Goal: Task Accomplishment & Management: Use online tool/utility

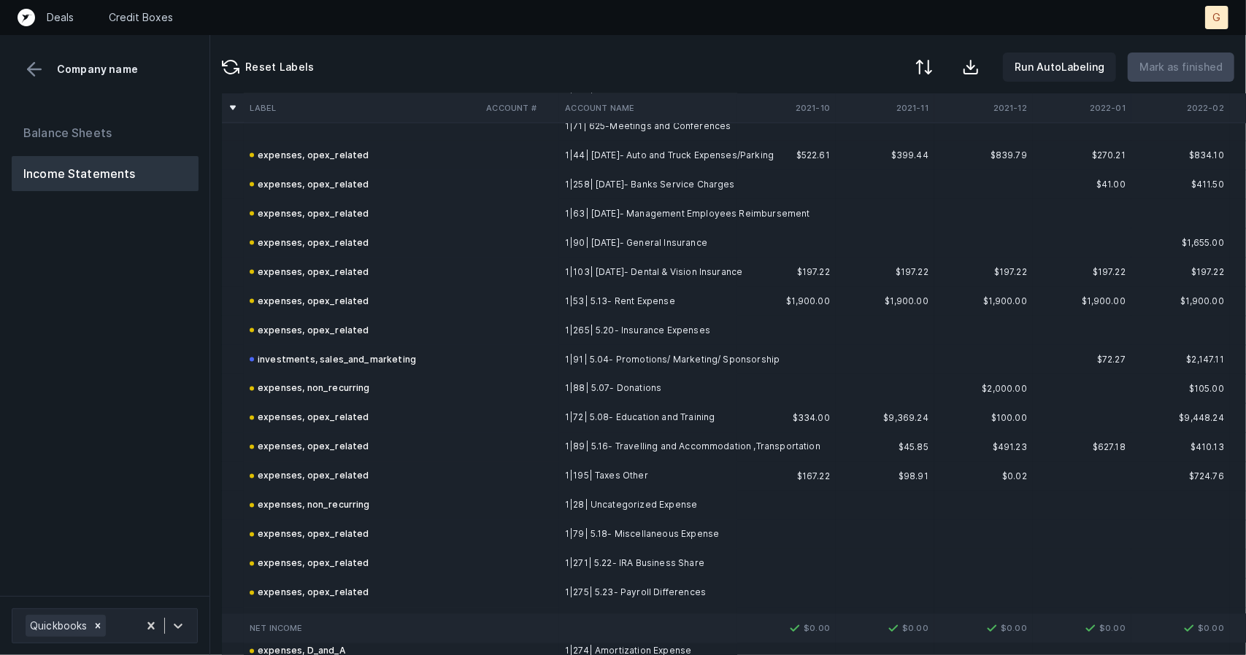
scroll to position [1498, 0]
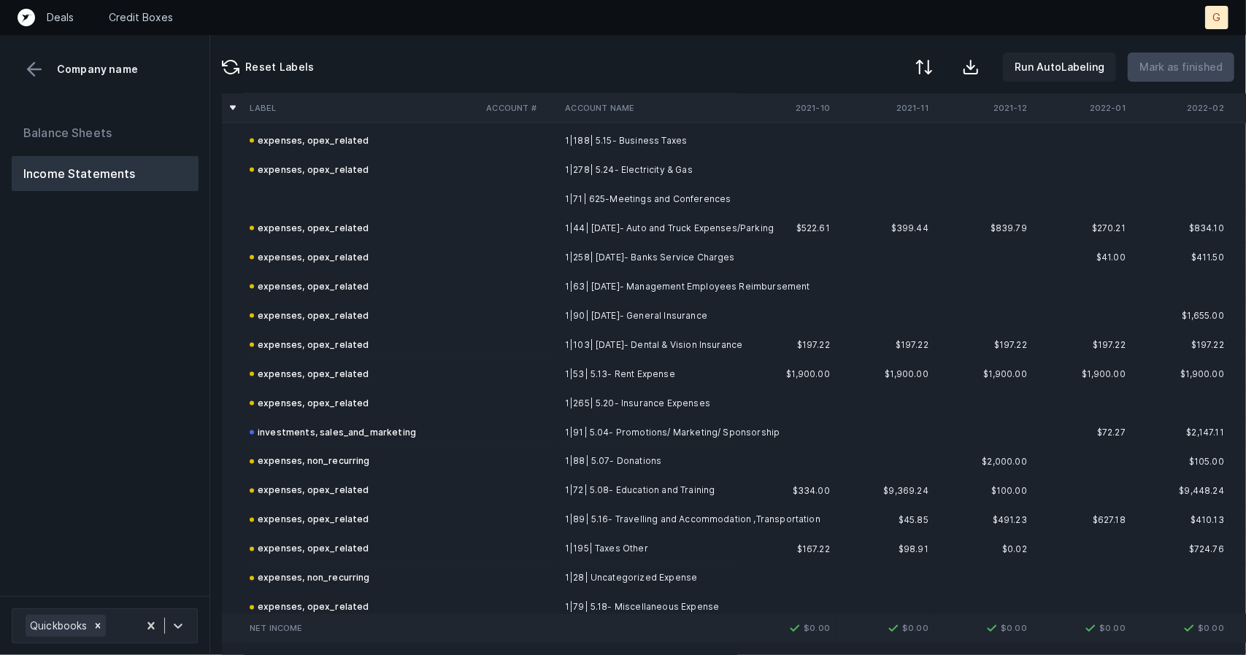
click at [292, 193] on td at bounding box center [362, 199] width 236 height 29
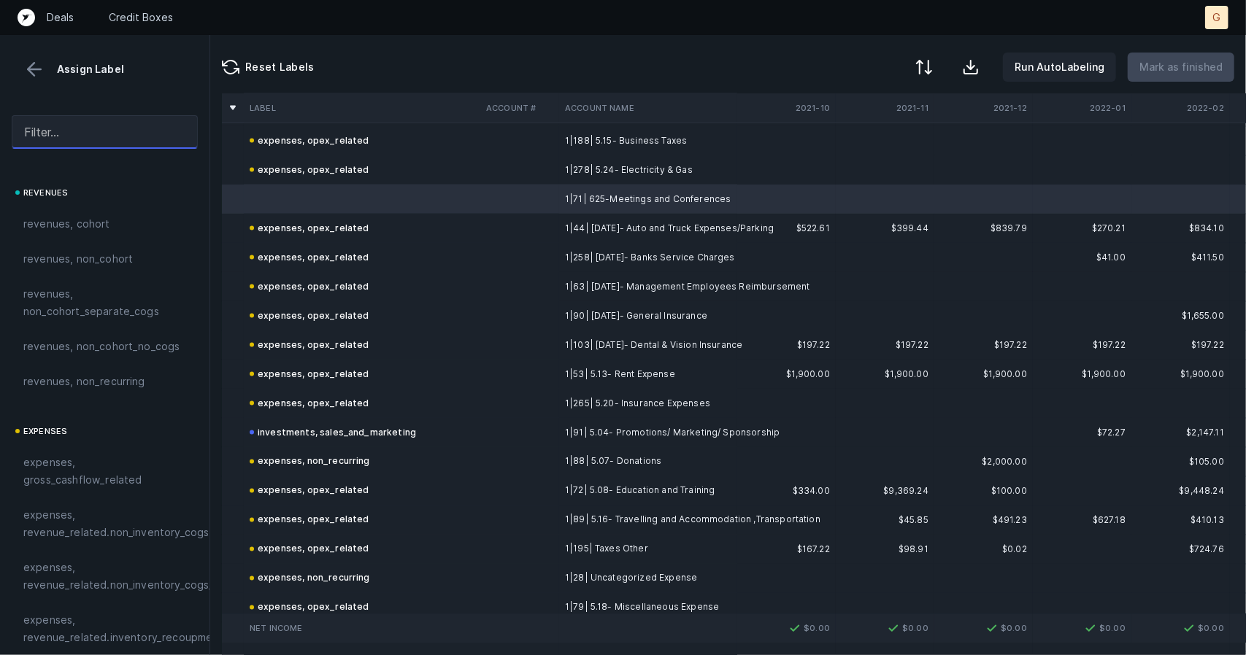
click at [67, 138] on input "text" at bounding box center [105, 132] width 186 height 34
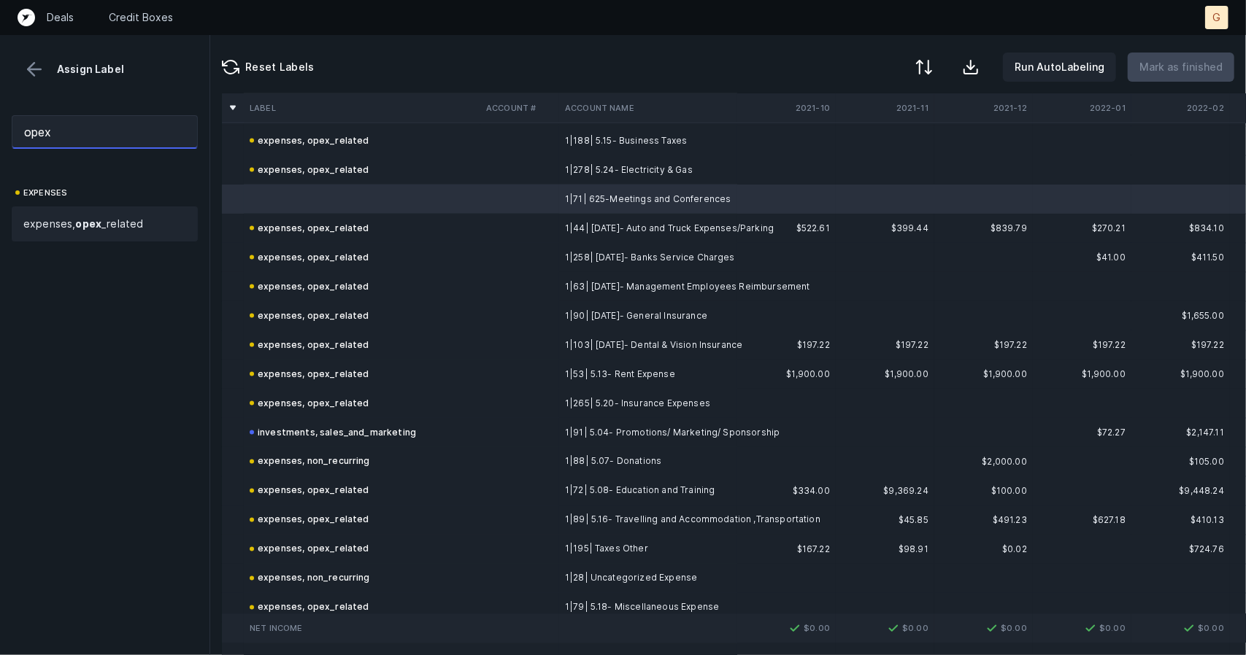
type input "opex"
click at [89, 220] on strong "opex" at bounding box center [88, 224] width 26 height 12
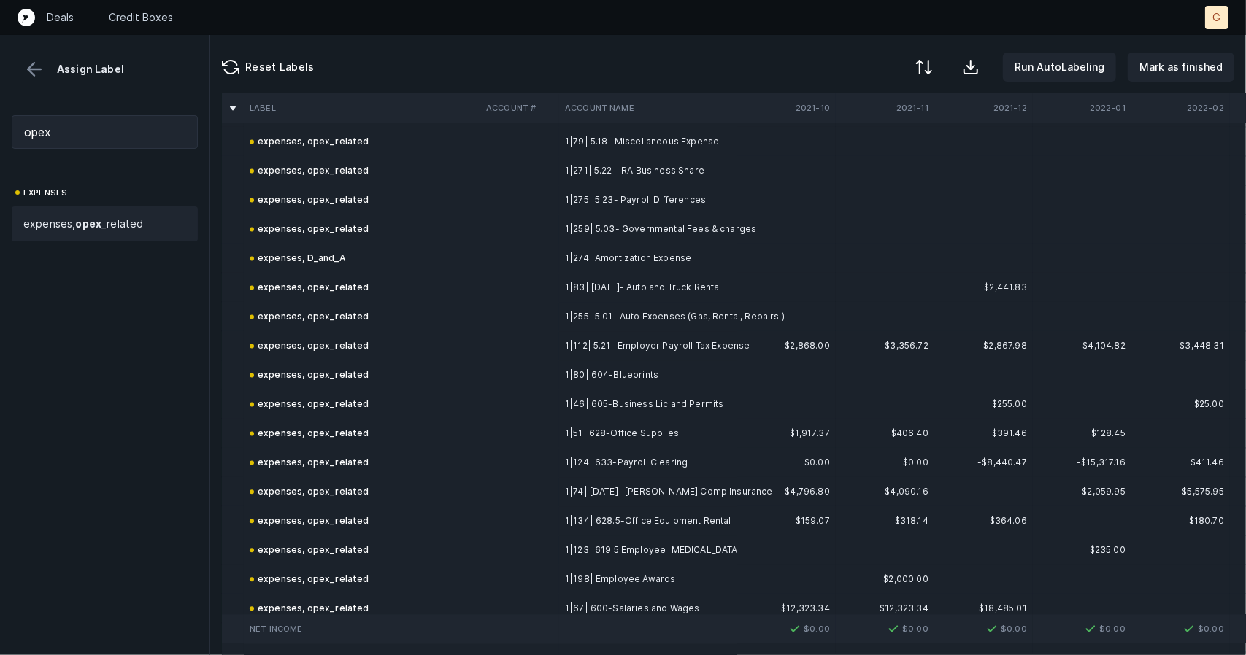
scroll to position [1965, 0]
click at [1176, 55] on button "Mark as finished" at bounding box center [1181, 67] width 107 height 29
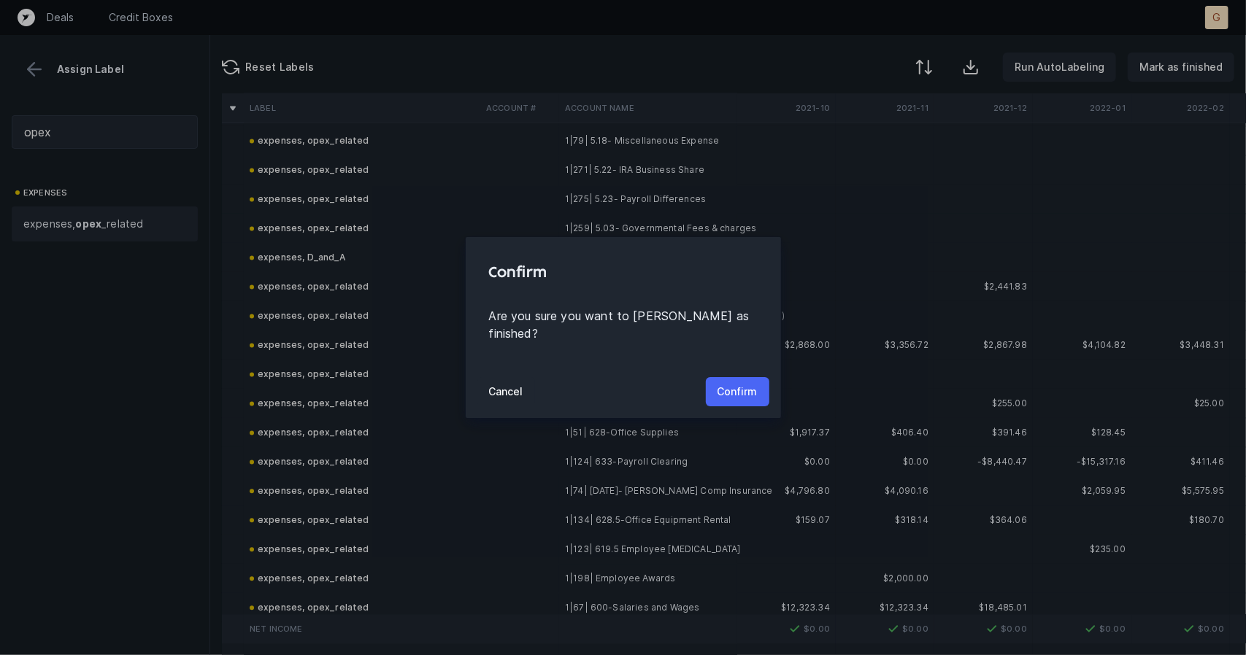
click at [737, 383] on p "Confirm" at bounding box center [738, 392] width 40 height 18
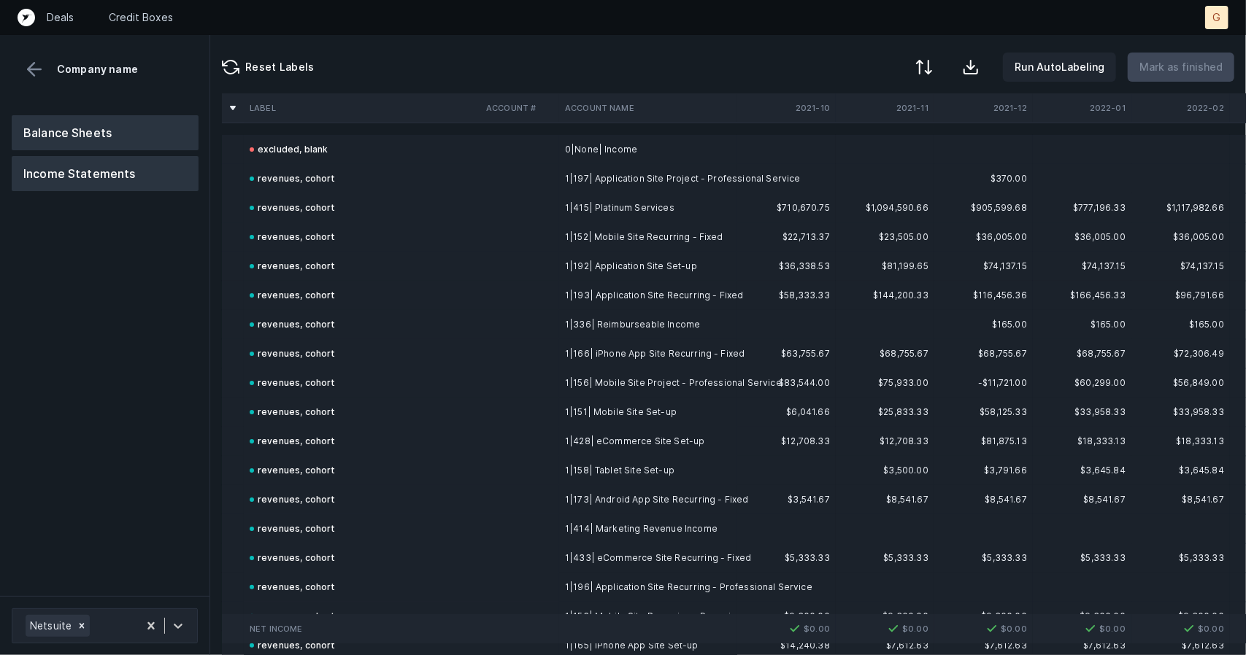
click at [137, 140] on button "Balance Sheets" at bounding box center [105, 132] width 187 height 35
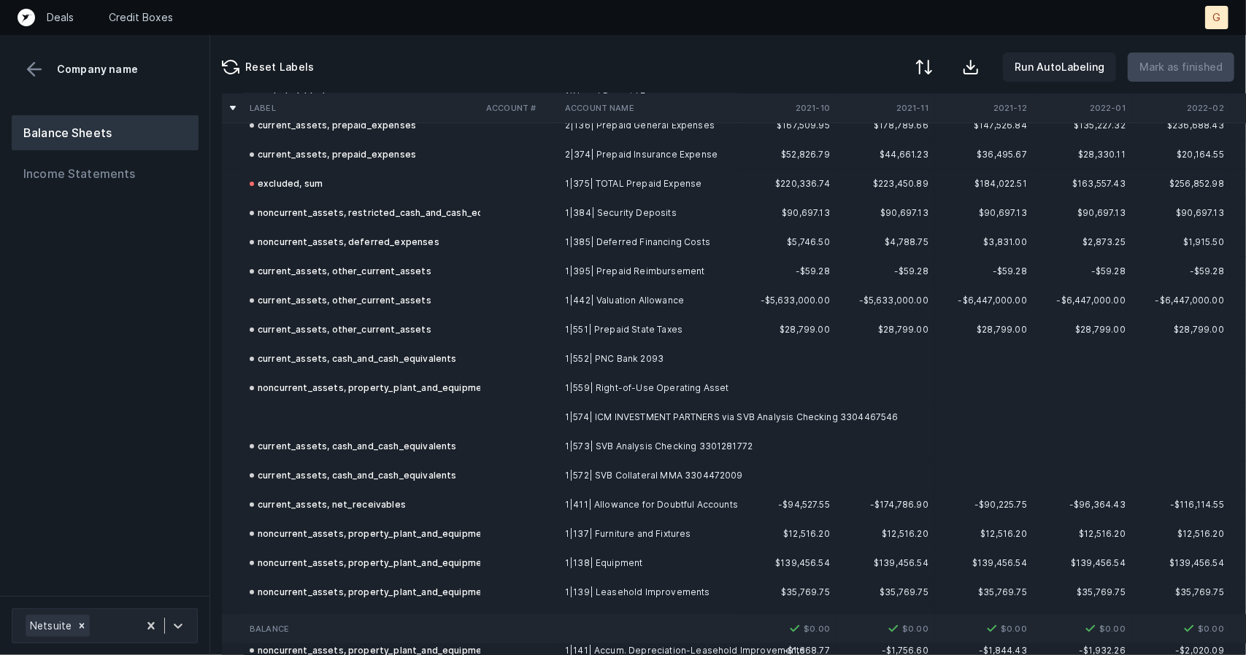
scroll to position [172, 0]
click at [323, 431] on td "current_assets, cash_and_cash_equivalents" at bounding box center [362, 445] width 236 height 29
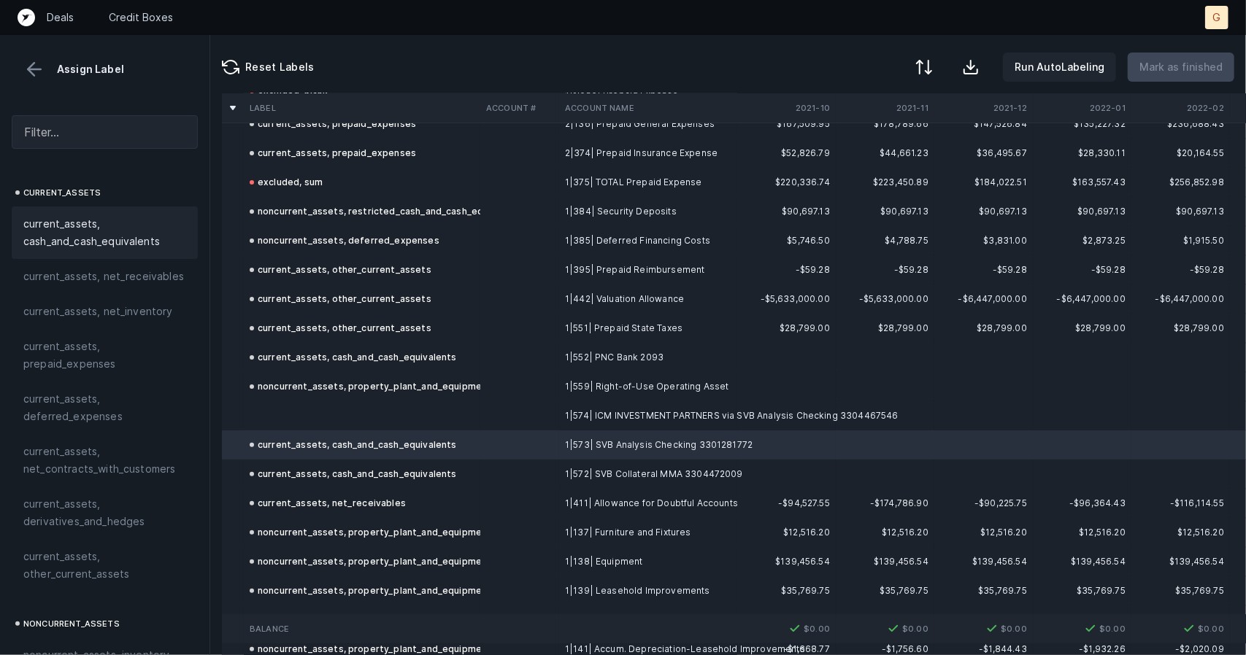
click at [323, 431] on td "current_assets, cash_and_cash_equivalents" at bounding box center [362, 445] width 236 height 29
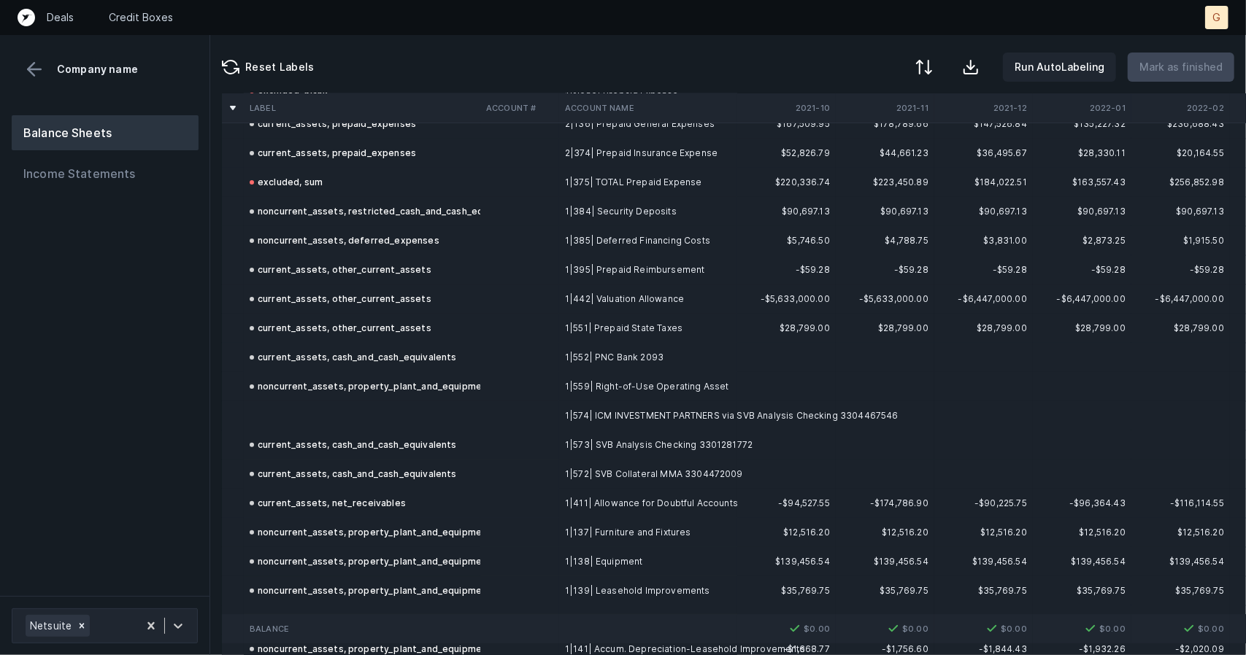
click at [320, 414] on td at bounding box center [362, 415] width 236 height 29
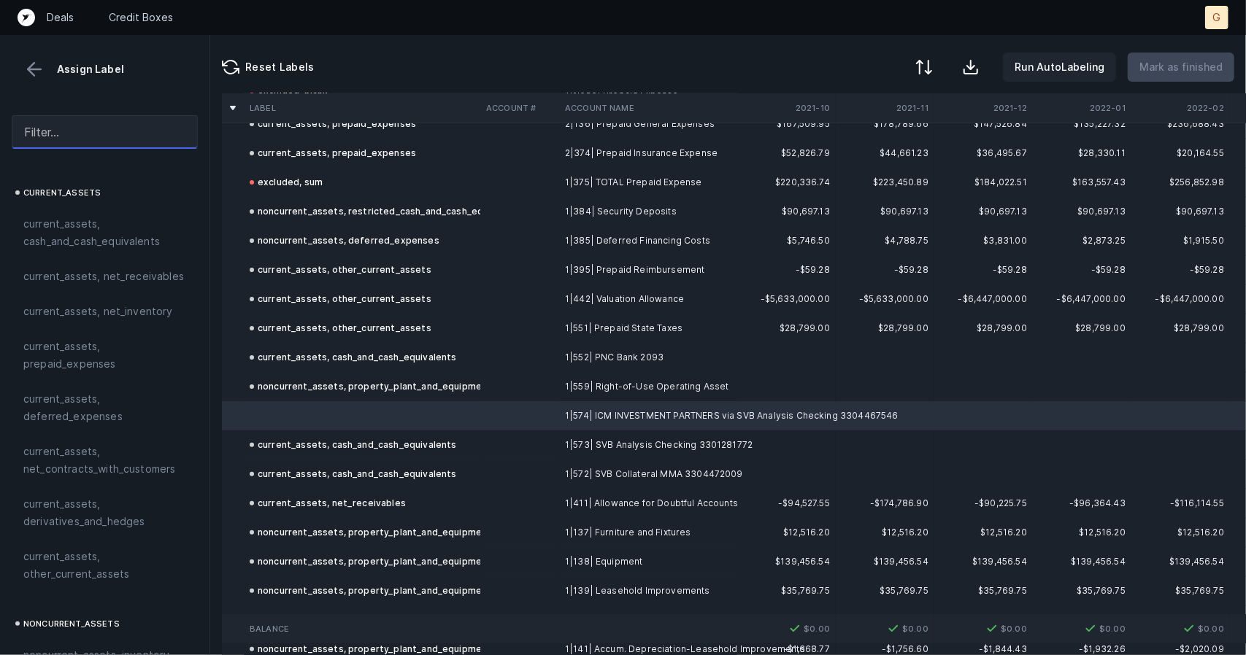
click at [107, 128] on input "text" at bounding box center [105, 132] width 186 height 34
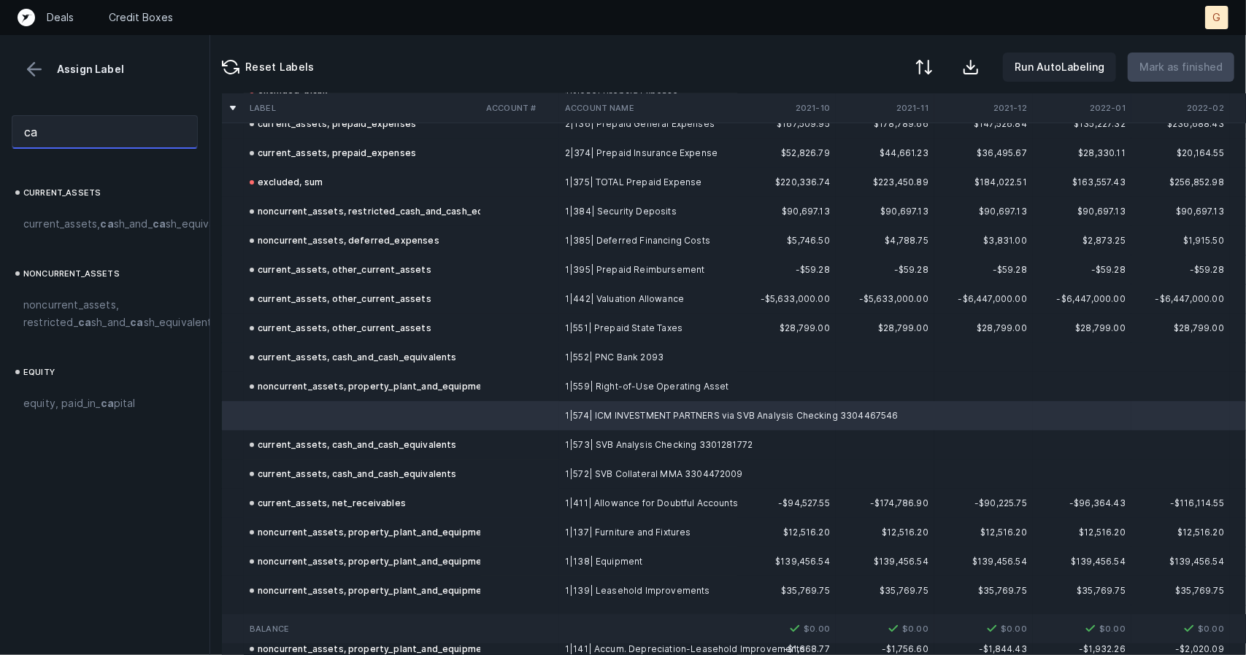
type input "c"
type input "cash"
click at [155, 230] on strong "cash" at bounding box center [168, 224] width 27 height 12
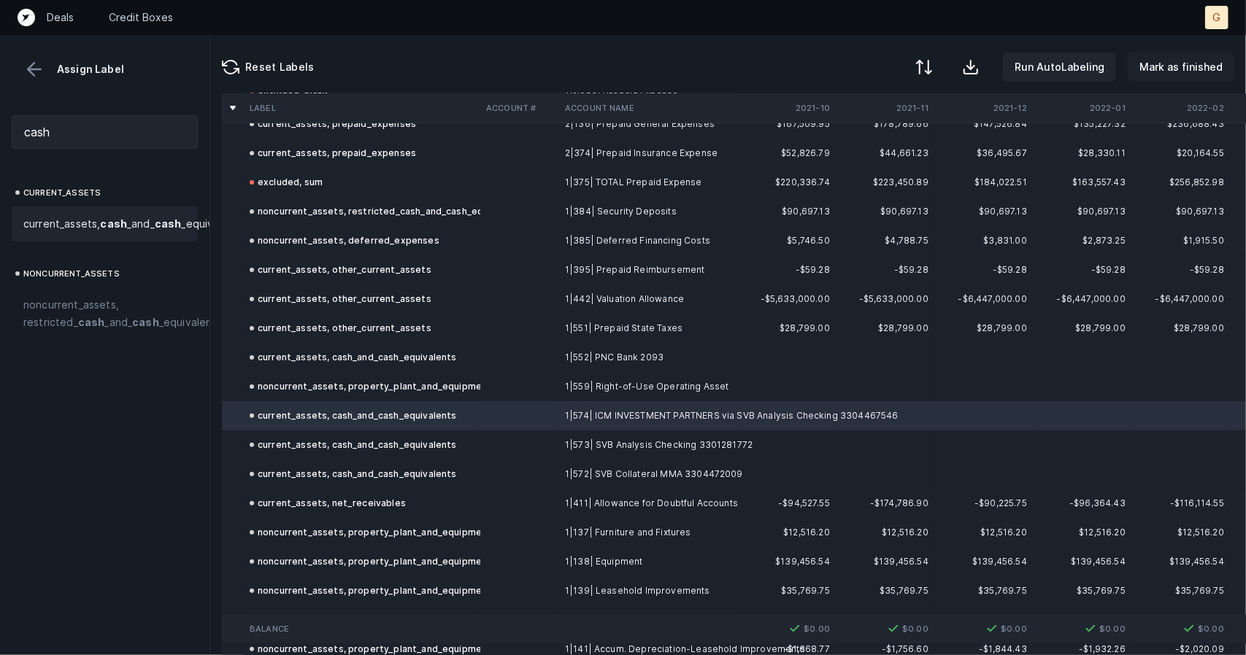
click at [1174, 69] on p "Mark as finished" at bounding box center [1180, 67] width 83 height 18
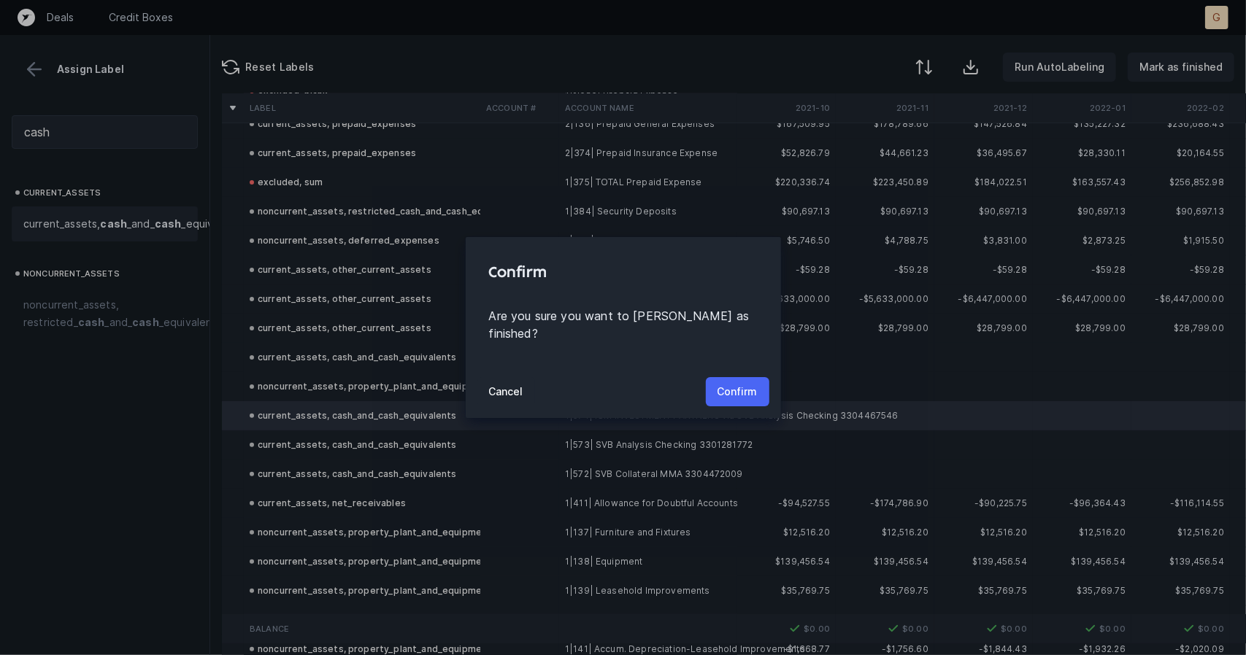
click at [733, 383] on p "Confirm" at bounding box center [738, 392] width 40 height 18
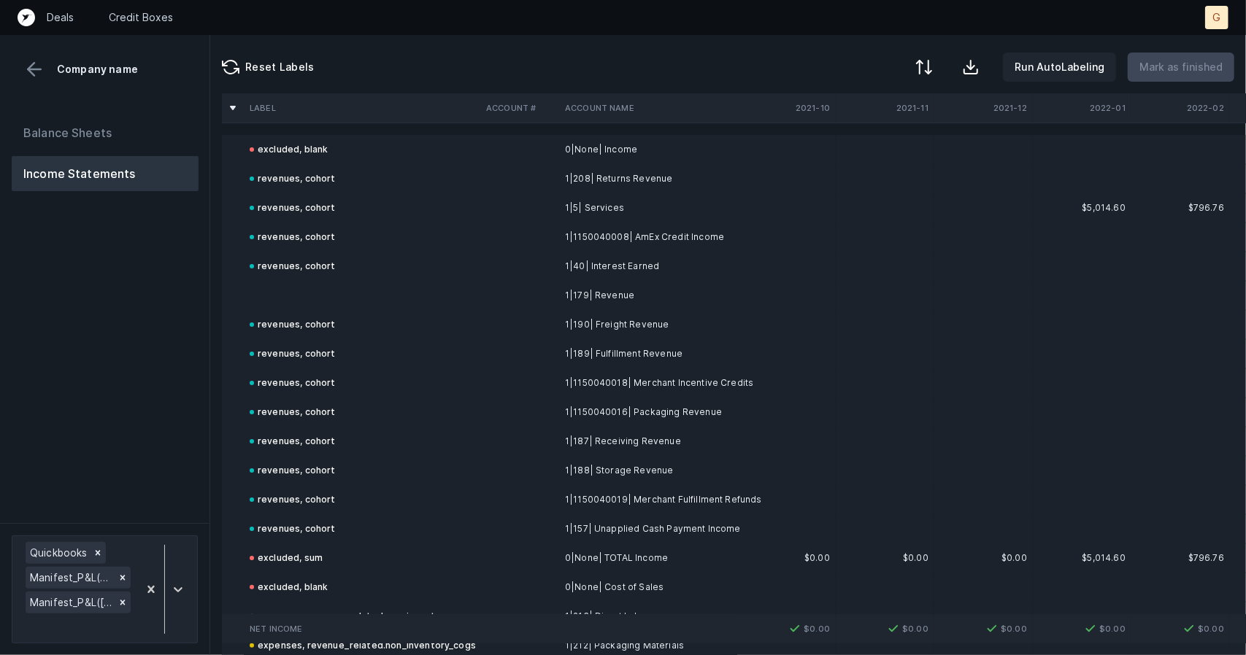
click at [326, 292] on td at bounding box center [362, 295] width 236 height 29
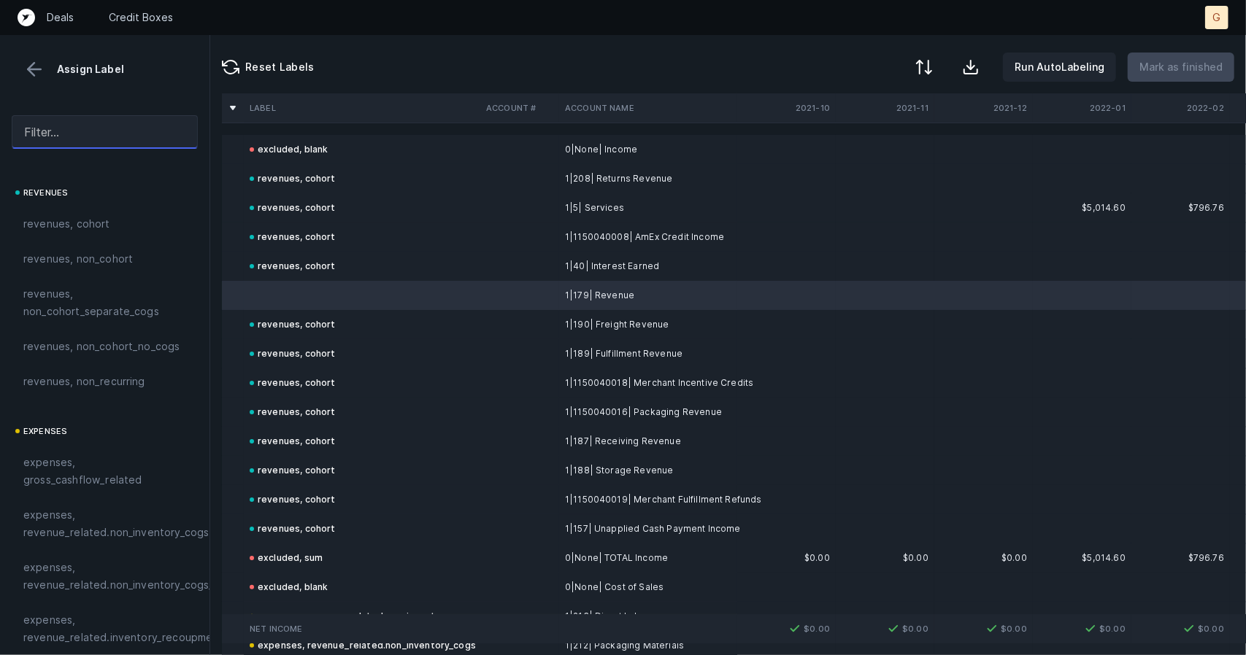
click at [120, 126] on input "text" at bounding box center [105, 132] width 186 height 34
click at [85, 220] on span "revenues, cohort" at bounding box center [66, 224] width 87 height 18
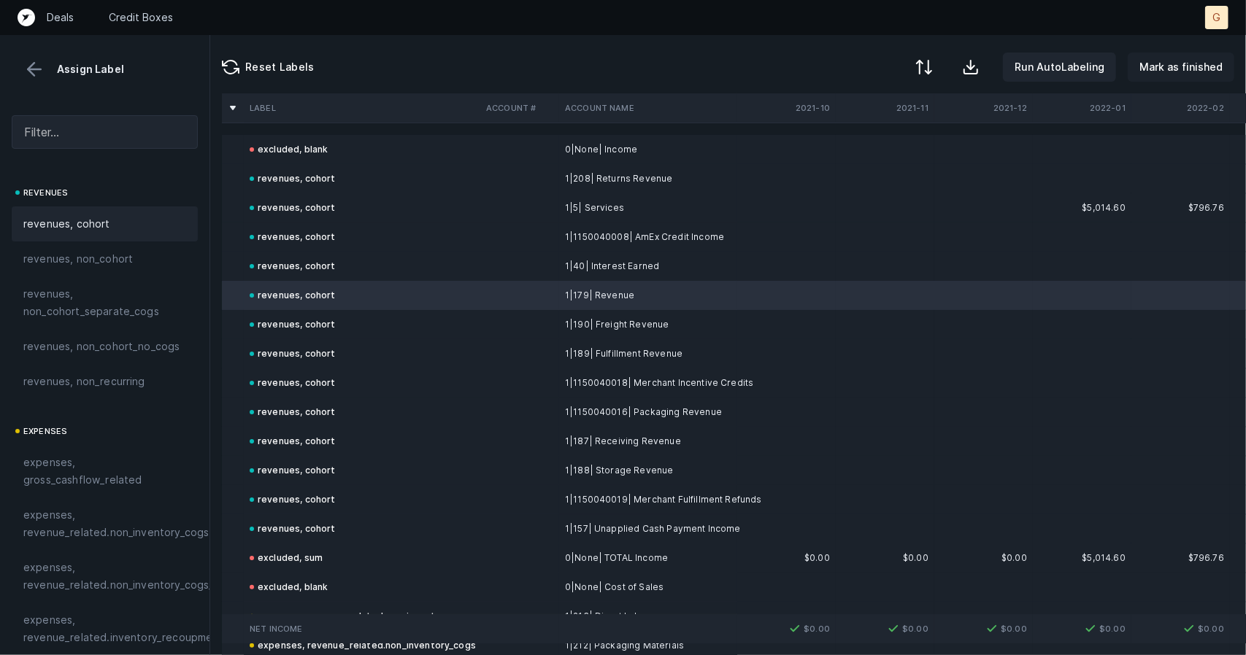
click at [1193, 72] on p "Mark as finished" at bounding box center [1180, 67] width 83 height 18
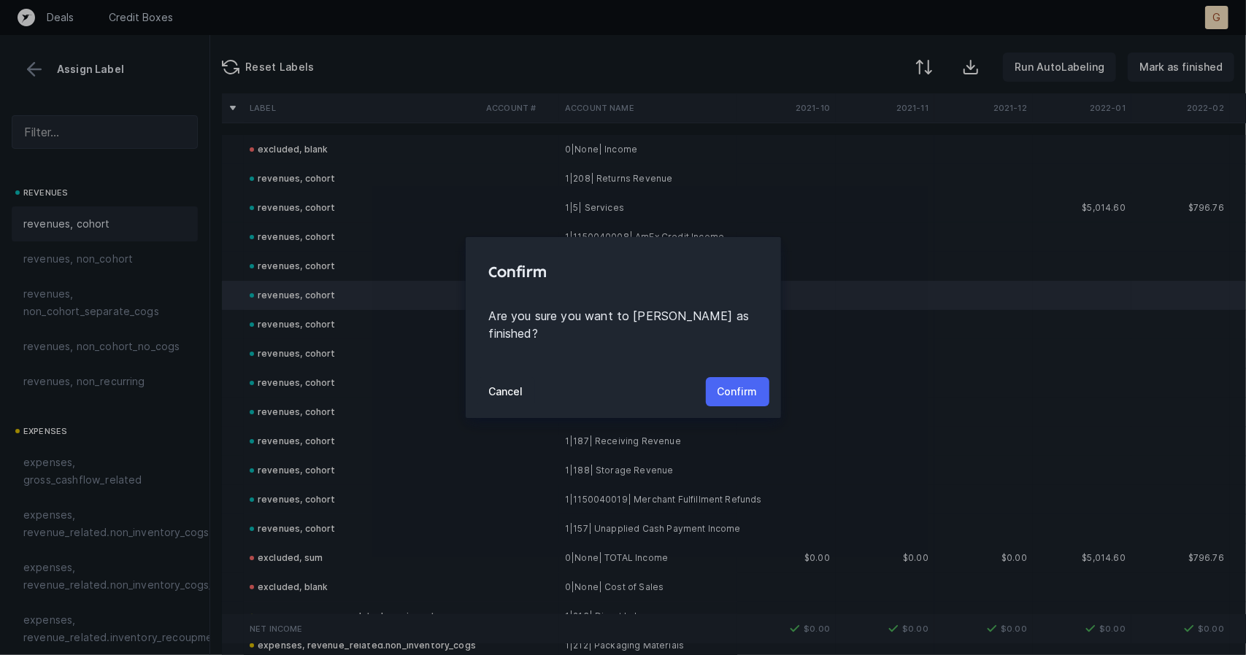
click at [749, 389] on p "Confirm" at bounding box center [738, 392] width 40 height 18
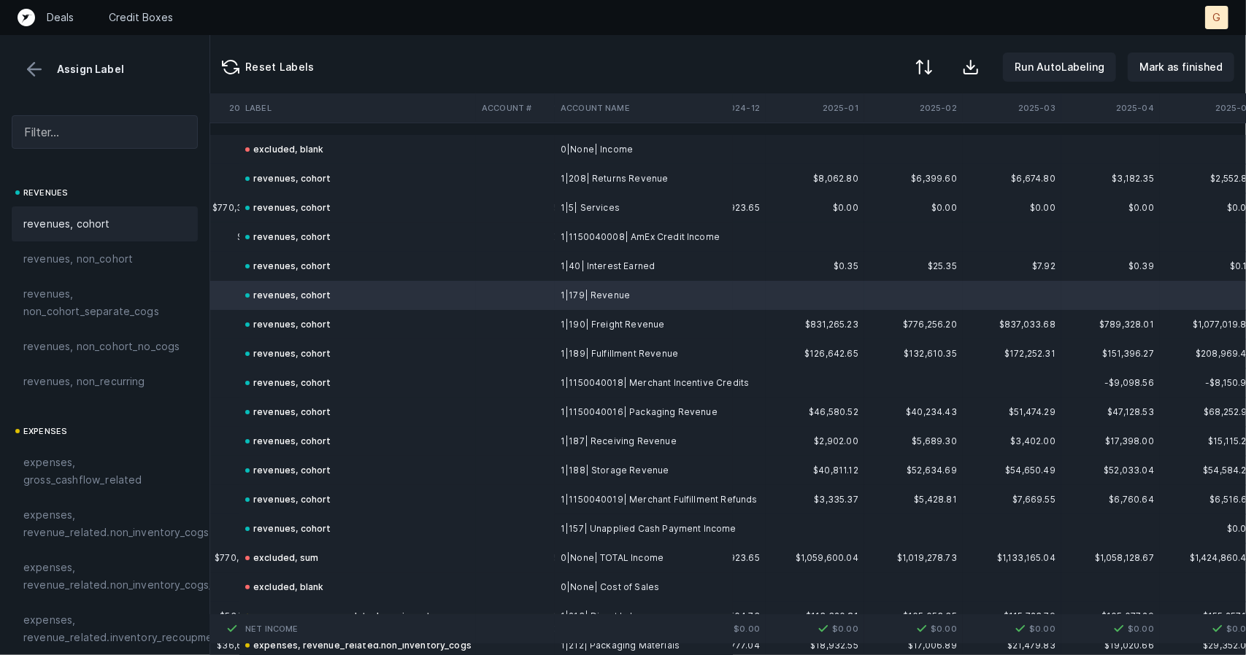
scroll to position [0, 4232]
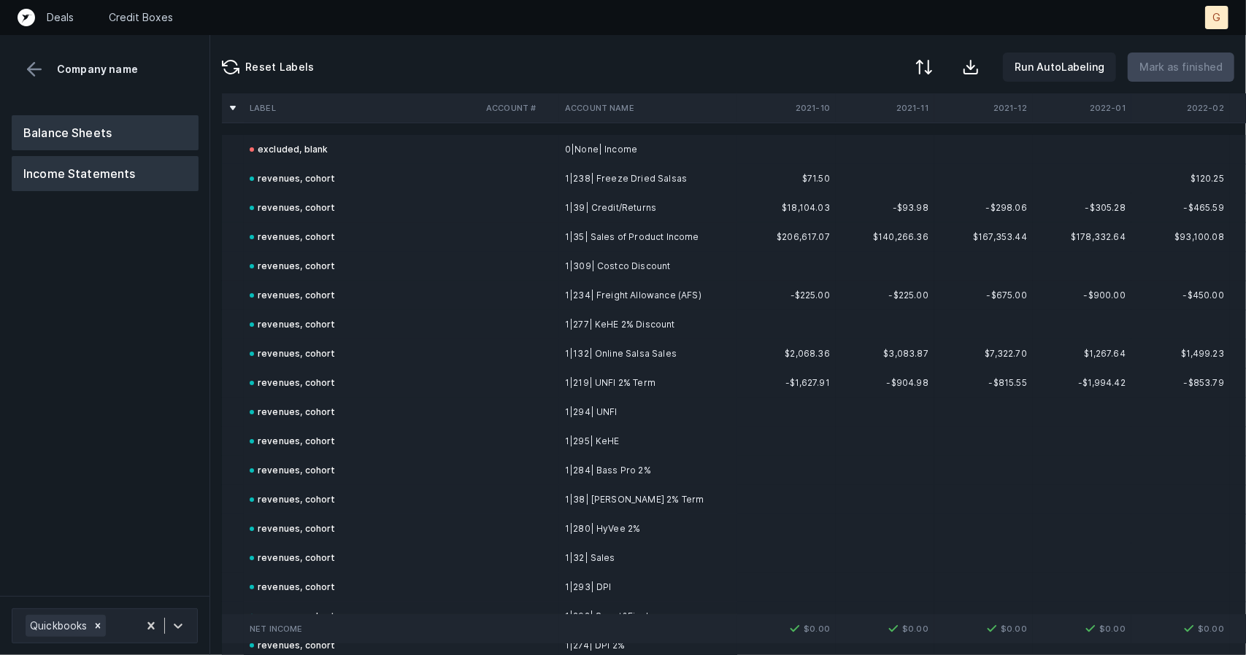
click at [109, 125] on button "Balance Sheets" at bounding box center [105, 132] width 187 height 35
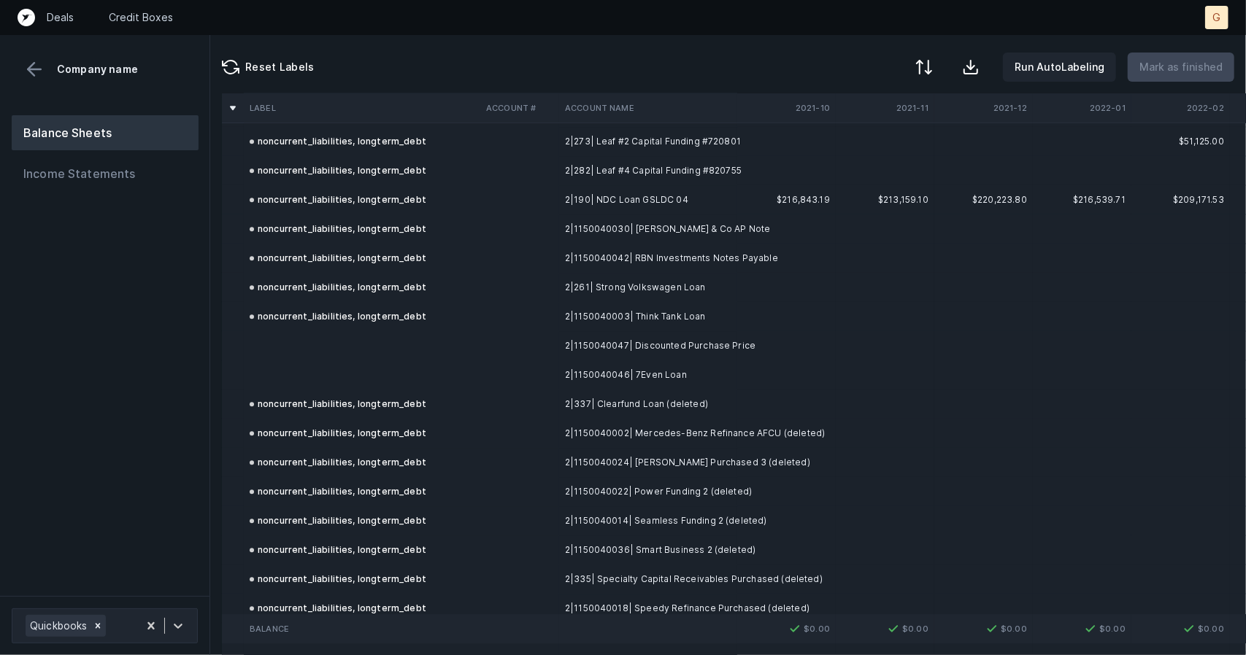
scroll to position [2745, 0]
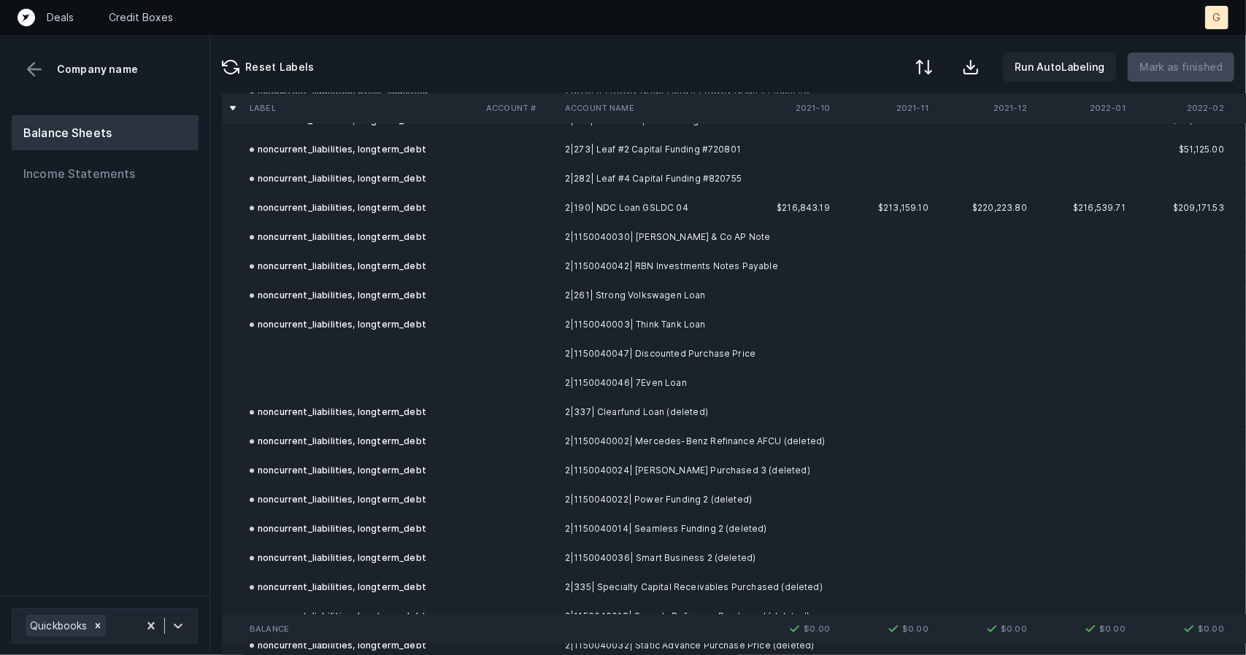
click at [331, 346] on td at bounding box center [362, 353] width 236 height 29
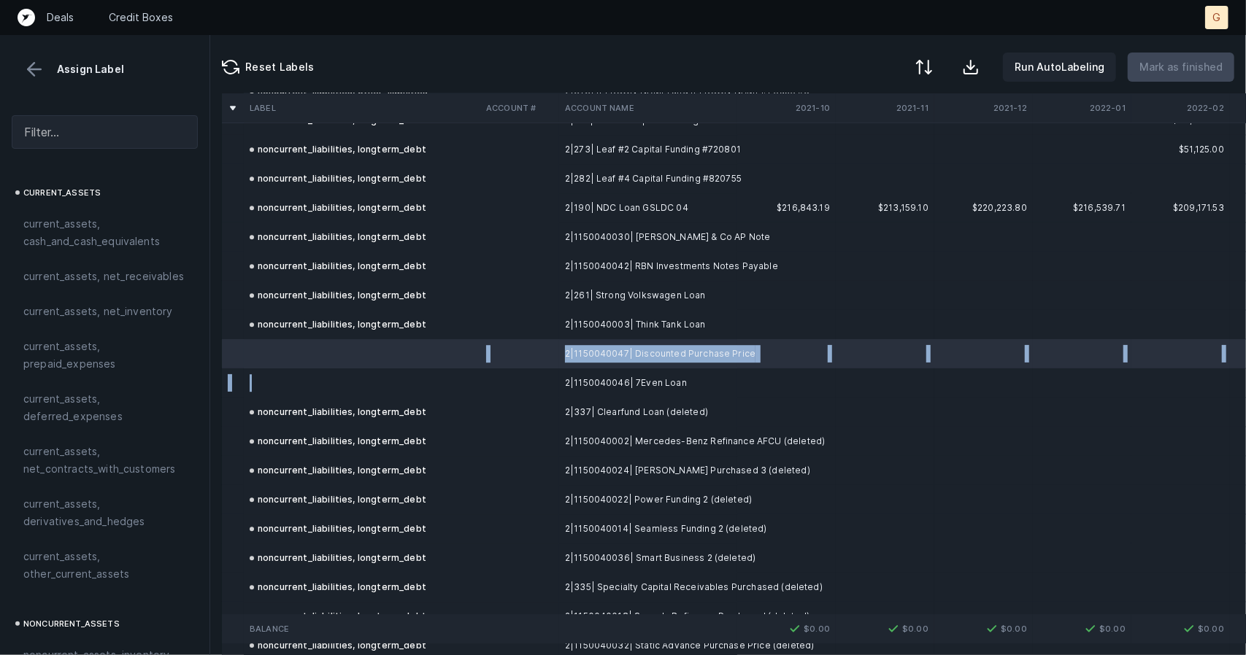
click at [289, 381] on td at bounding box center [362, 383] width 236 height 29
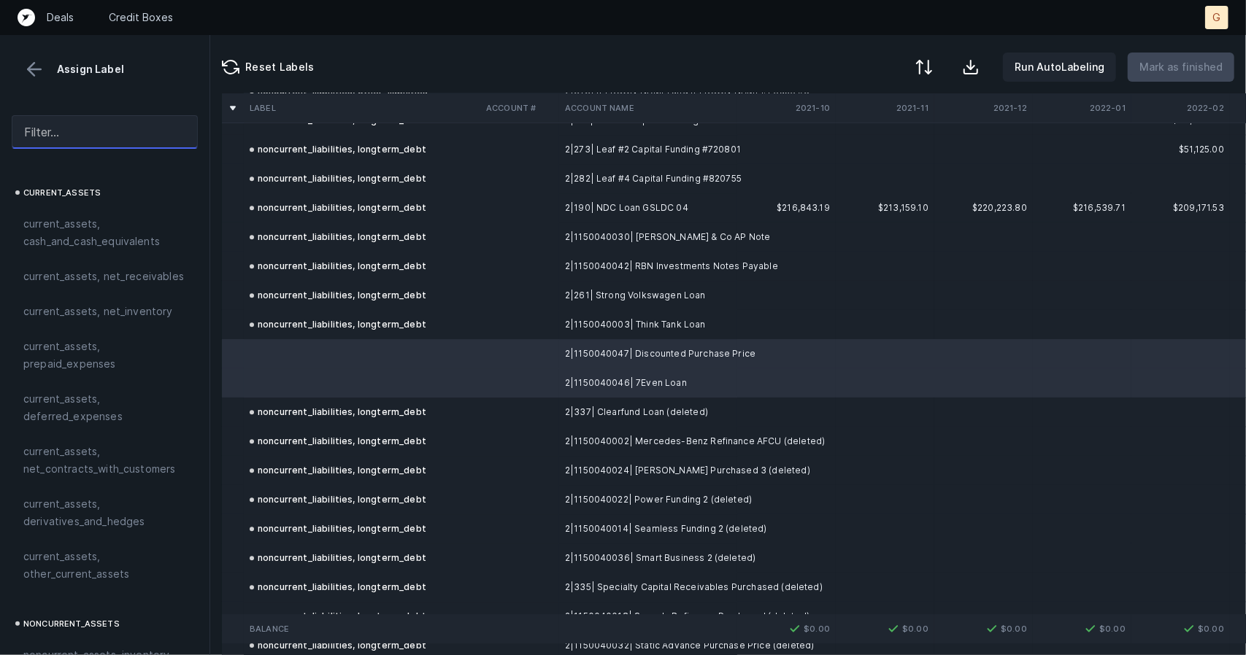
click at [112, 136] on input "text" at bounding box center [105, 132] width 186 height 34
click at [112, 136] on input "l" at bounding box center [105, 132] width 186 height 34
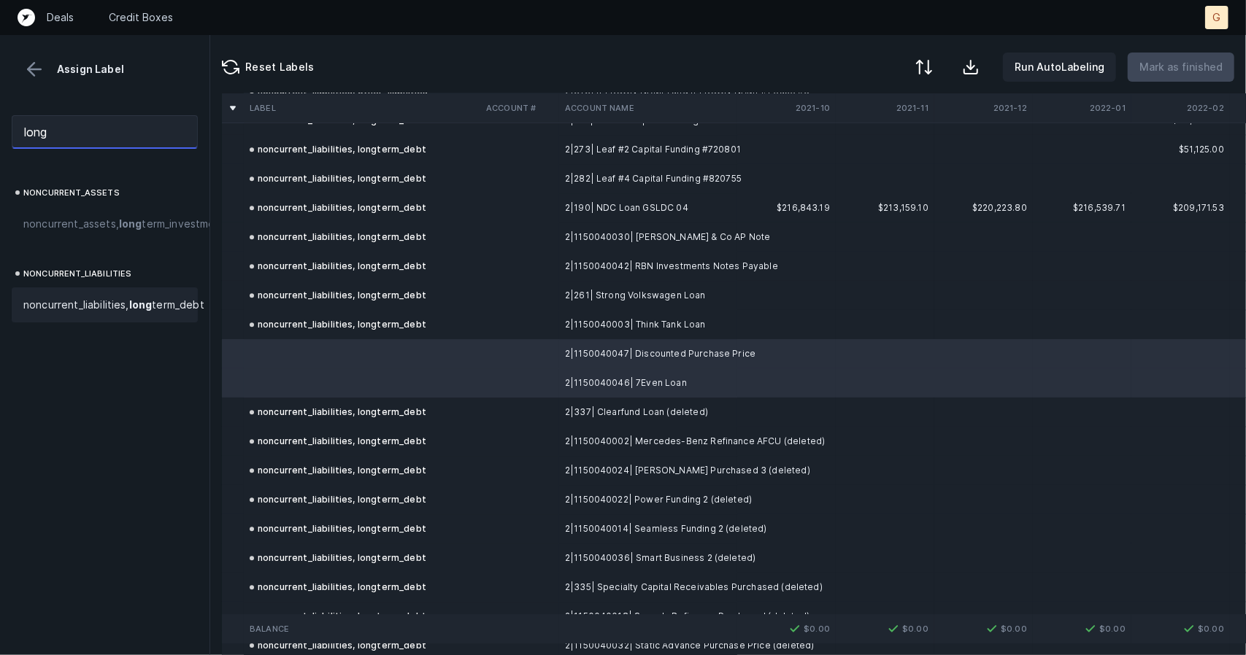
type input "long"
click at [89, 314] on span "noncurrent_liabilities, long term_debt" at bounding box center [113, 305] width 181 height 18
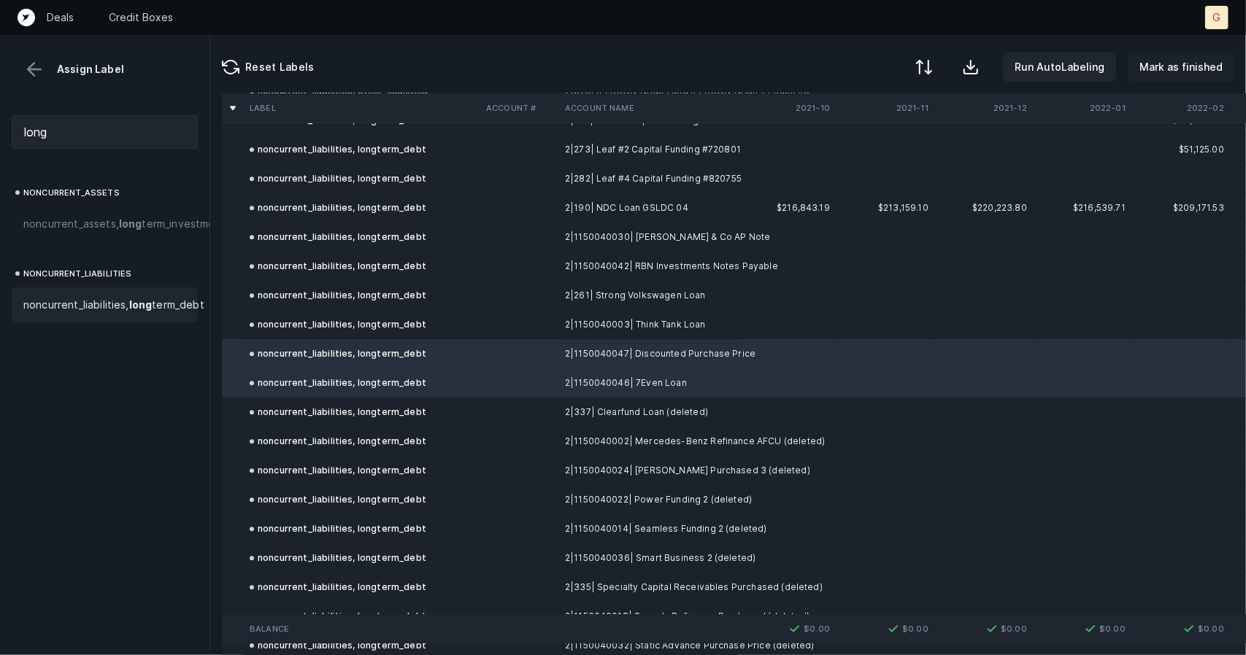
click at [1179, 66] on p "Mark as finished" at bounding box center [1180, 67] width 83 height 18
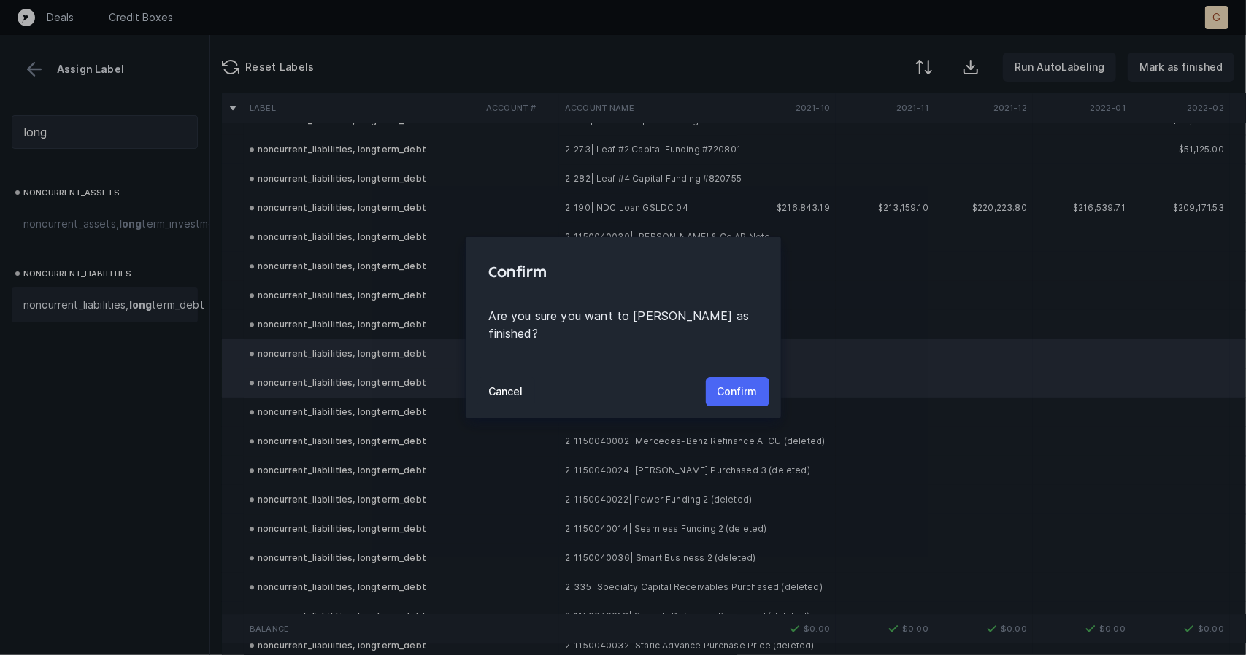
click at [751, 383] on p "Confirm" at bounding box center [738, 392] width 40 height 18
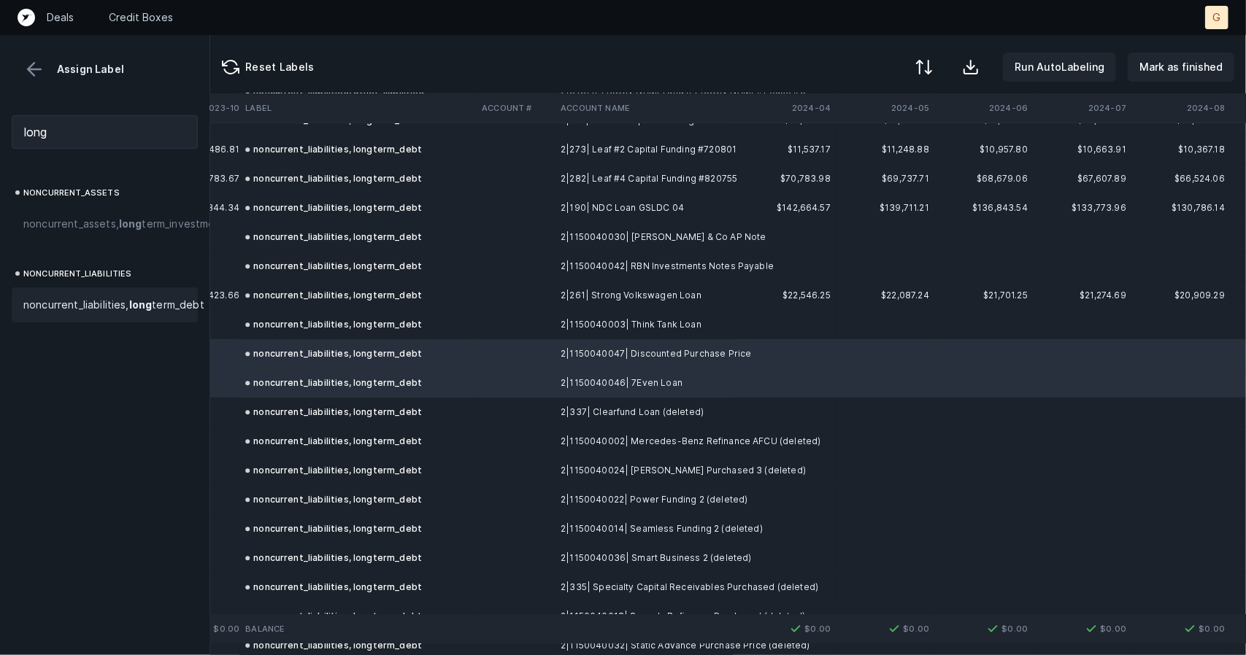
scroll to position [2745, 3130]
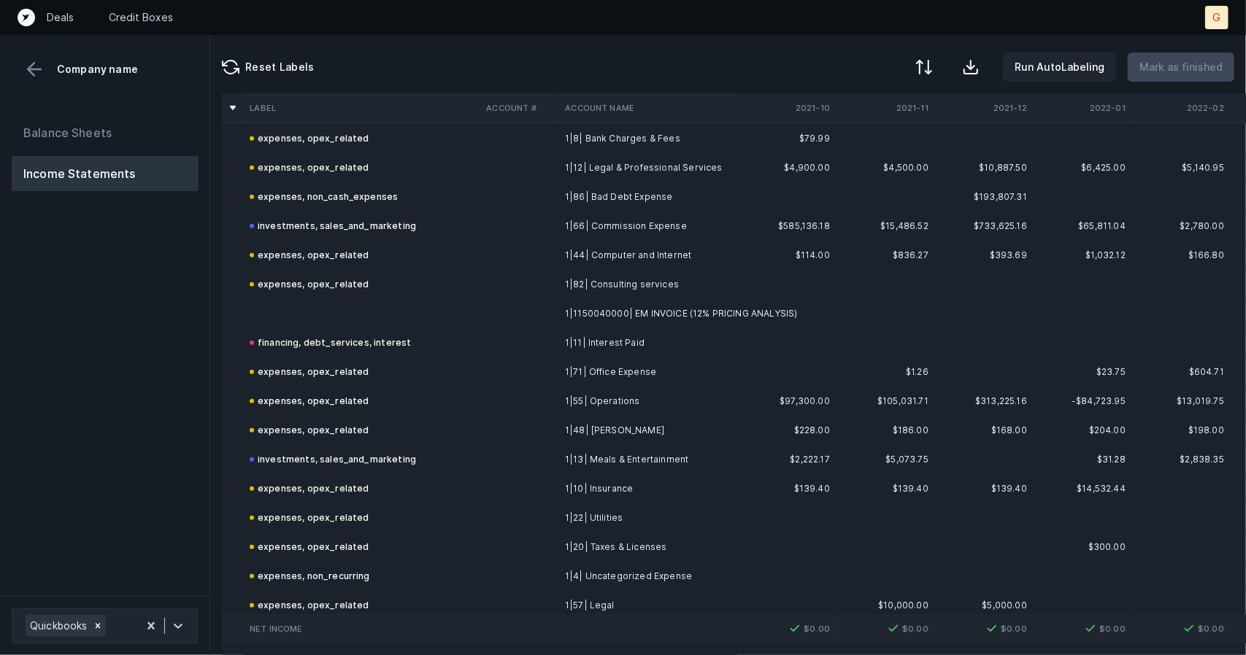
scroll to position [706, 0]
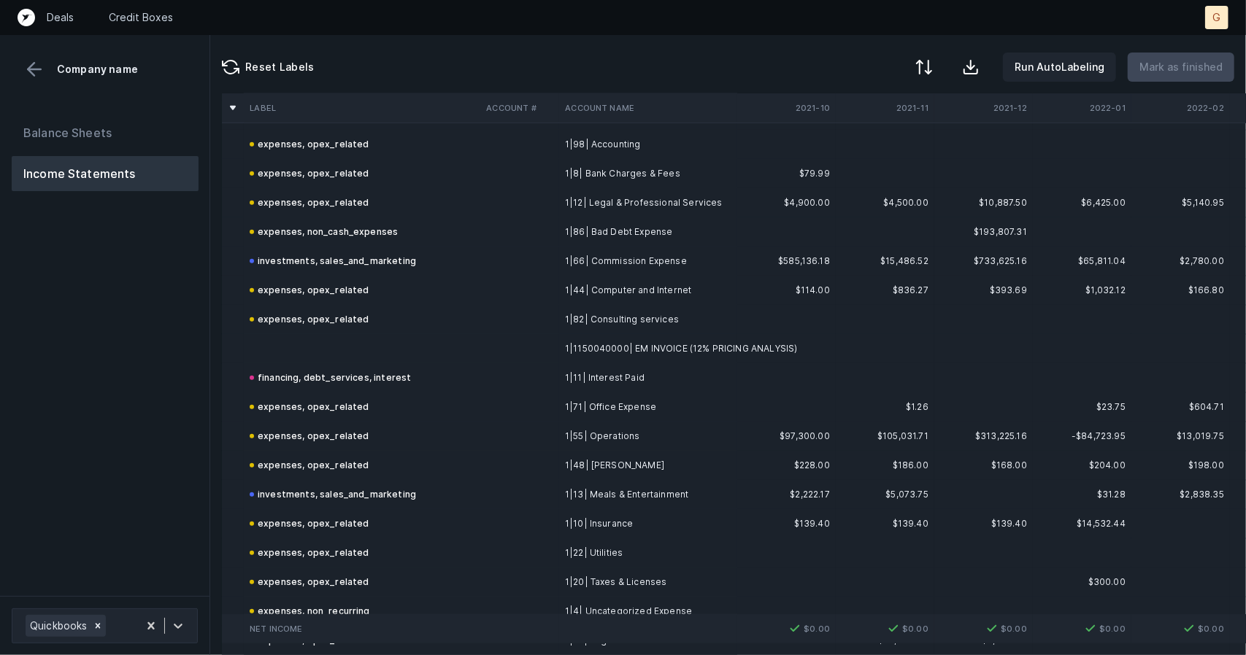
click at [334, 340] on td at bounding box center [362, 348] width 236 height 29
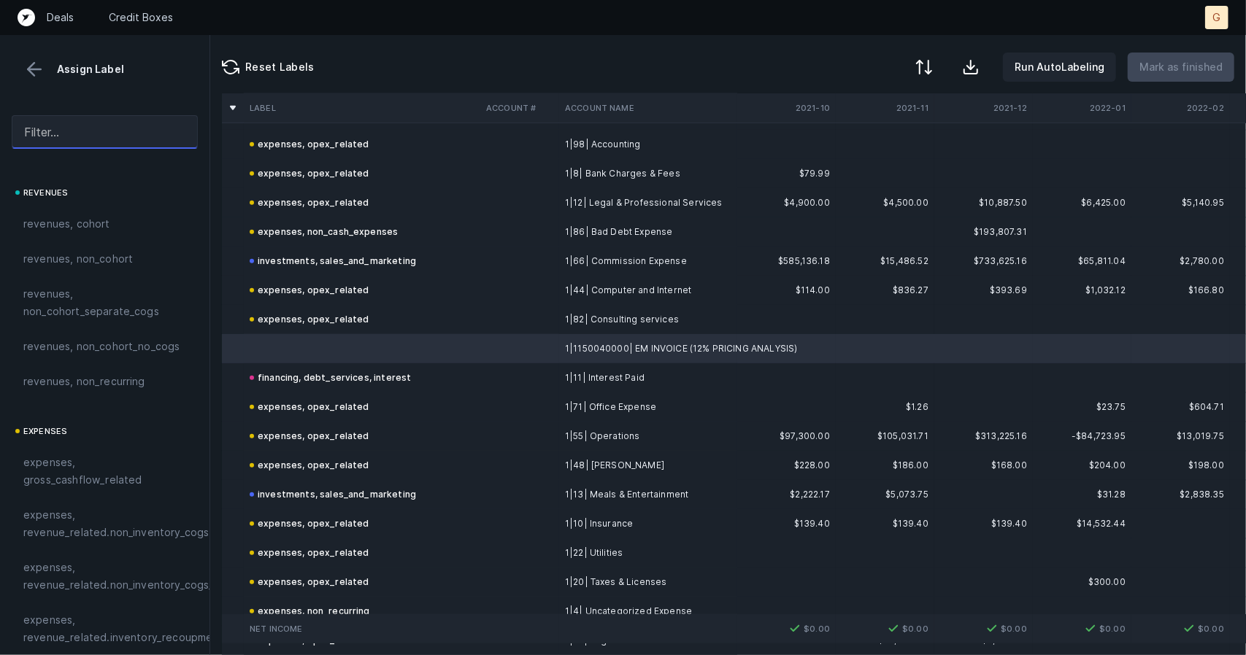
click at [85, 132] on input "text" at bounding box center [105, 132] width 186 height 34
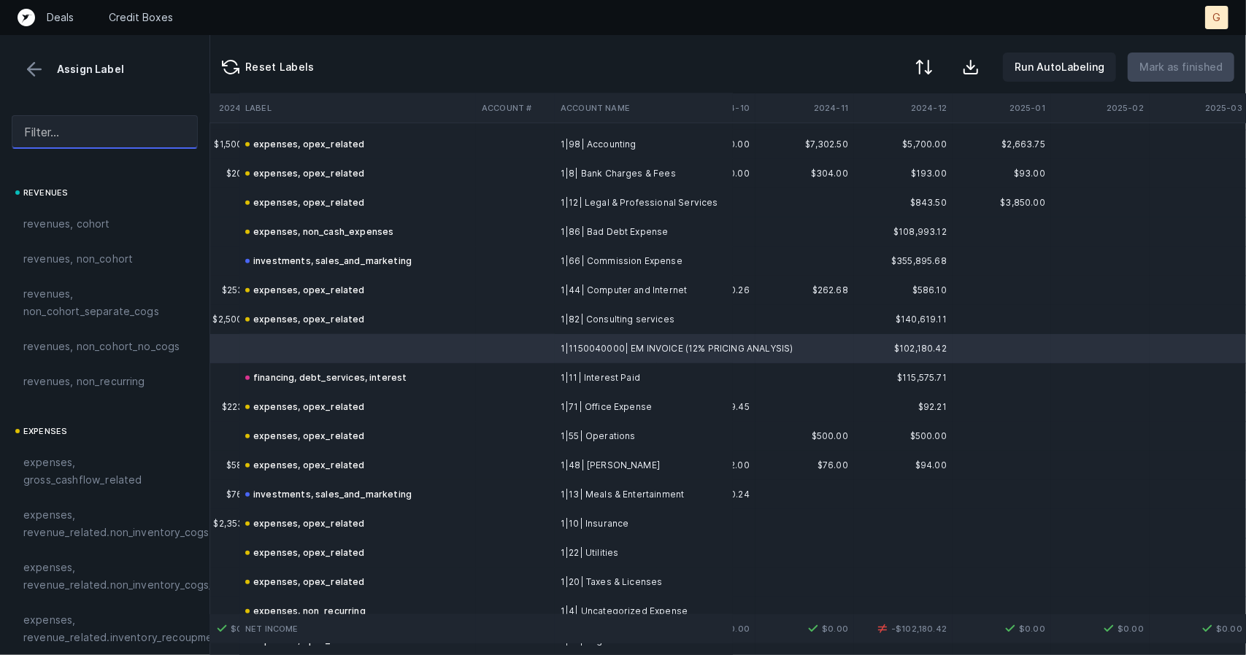
scroll to position [706, 3626]
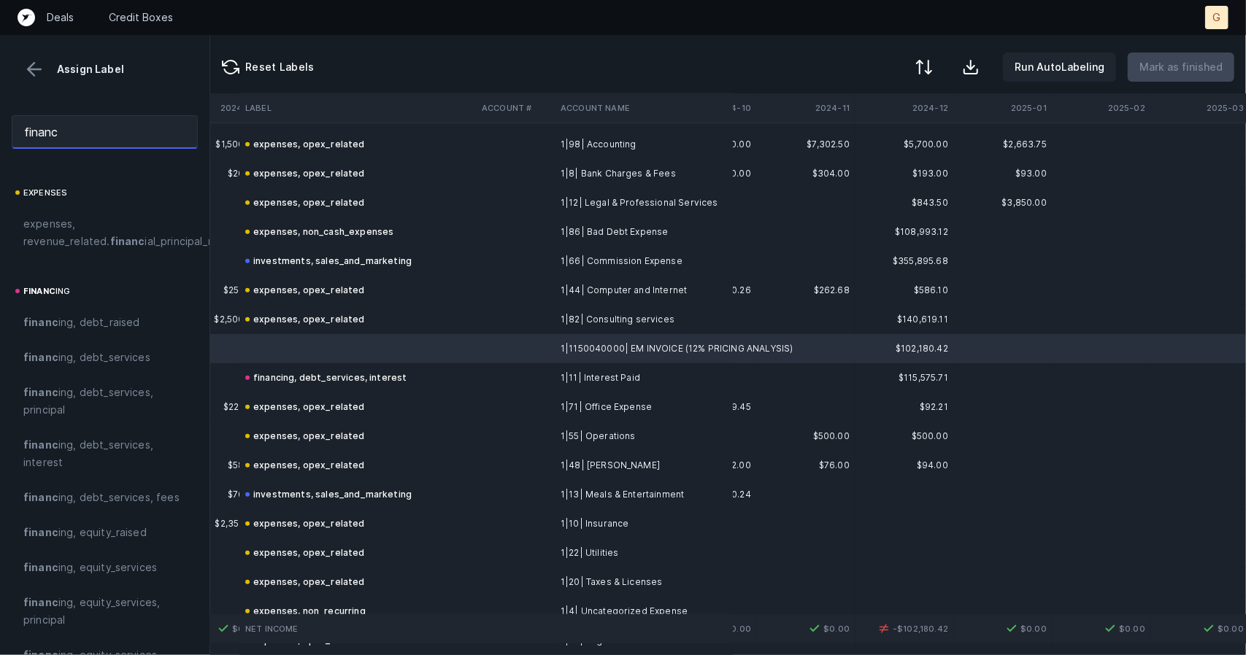
type input "financi"
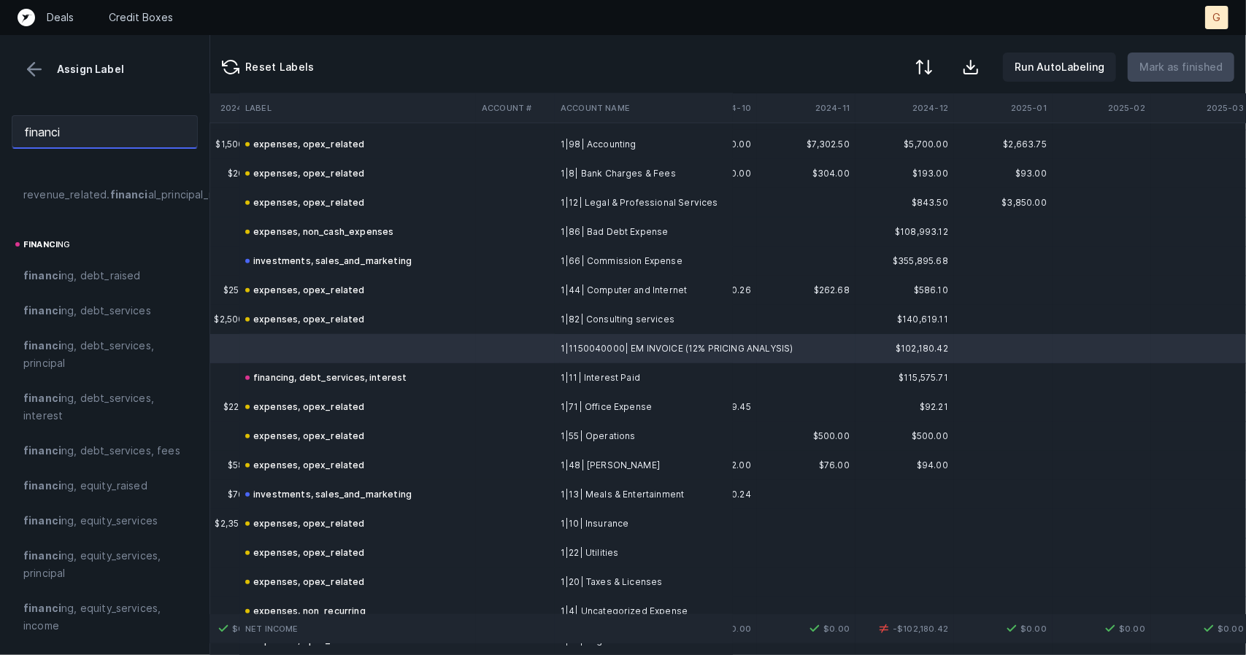
drag, startPoint x: 109, startPoint y: 129, endPoint x: 0, endPoint y: 109, distance: 111.4
click at [0, 109] on div "financi" at bounding box center [104, 132] width 209 height 57
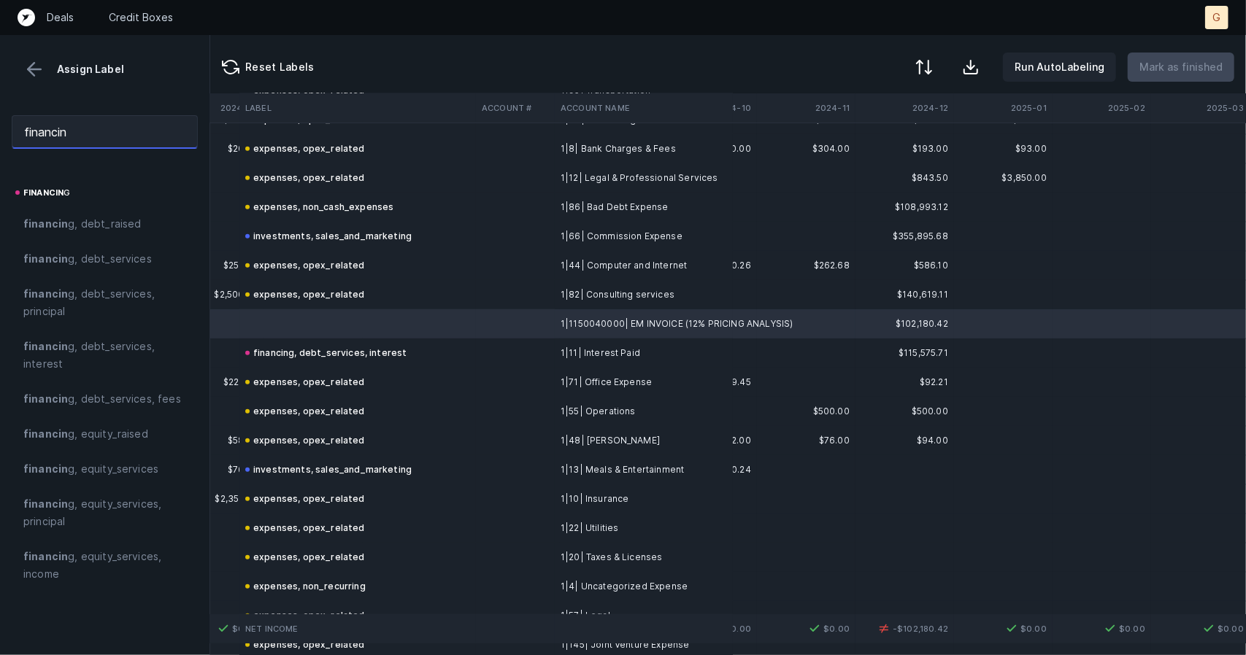
scroll to position [0, 0]
click at [100, 344] on span "financing , debt_services, interest" at bounding box center [104, 355] width 163 height 35
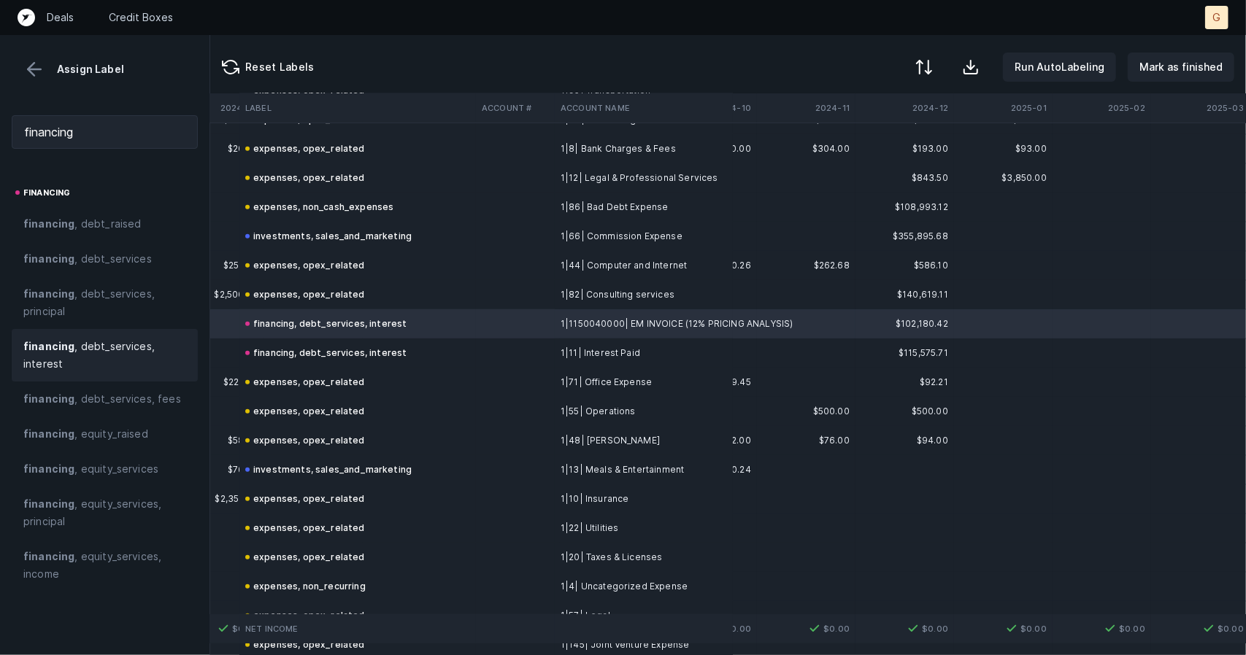
click at [100, 344] on span "financing , debt_services, interest" at bounding box center [104, 355] width 163 height 35
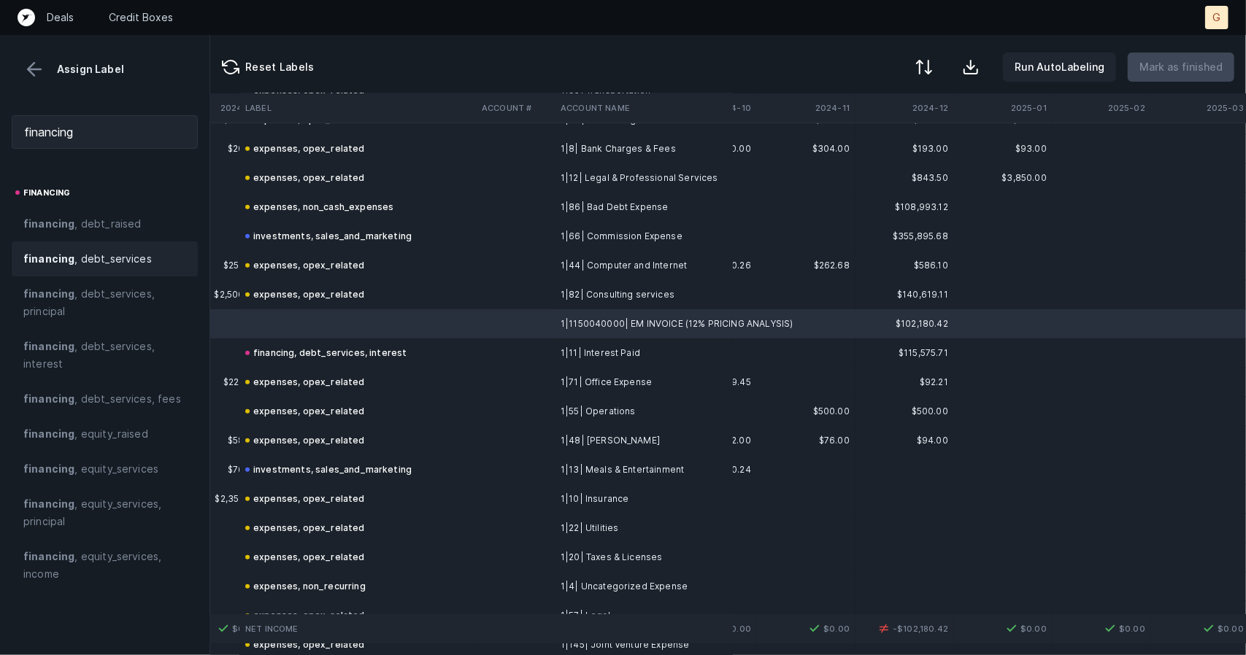
click at [115, 258] on span "financing , debt_services" at bounding box center [87, 259] width 128 height 18
click at [126, 258] on span "financing , debt_services" at bounding box center [87, 259] width 128 height 18
drag, startPoint x: 82, startPoint y: 130, endPoint x: 0, endPoint y: 77, distance: 97.6
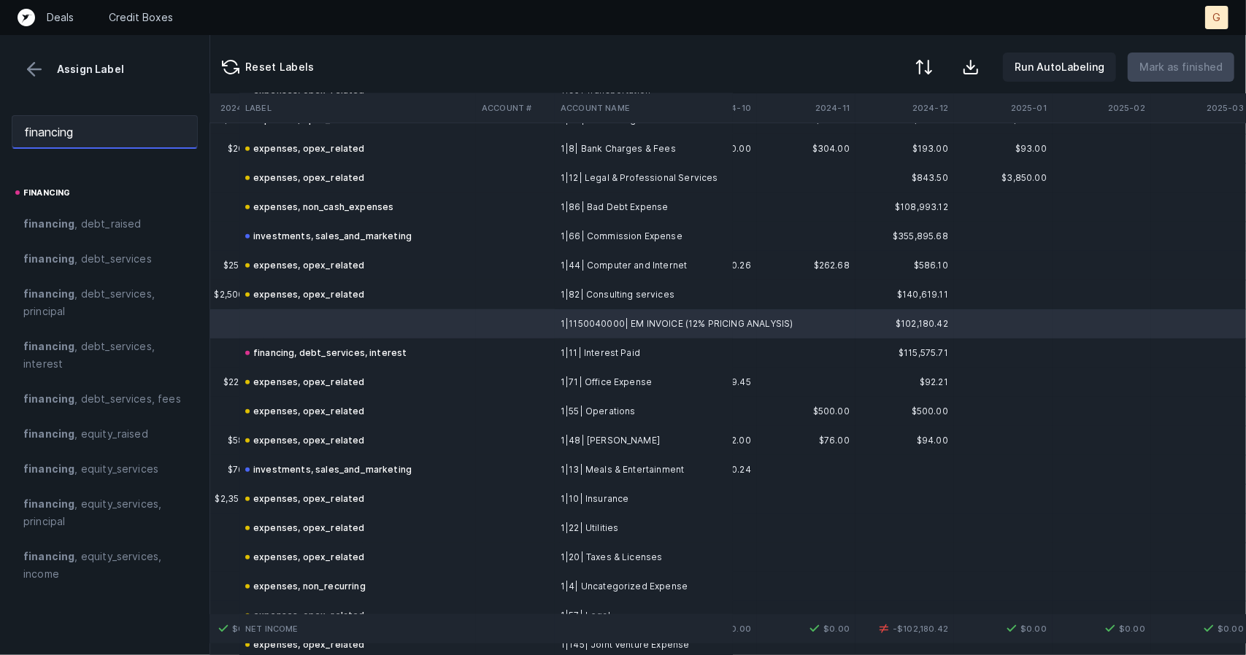
click at [0, 77] on div "Assign Label financing financing financing , debt_raised financing , debt_servi…" at bounding box center [105, 345] width 210 height 620
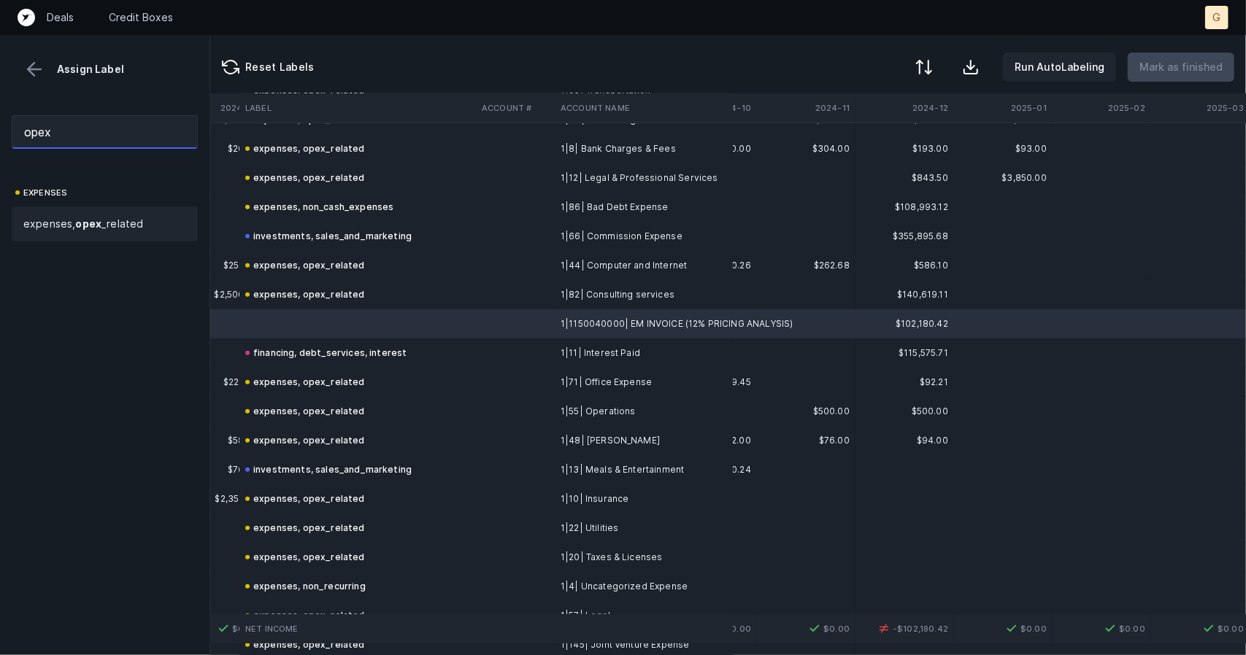
type input "opex"
click at [91, 224] on strong "opex" at bounding box center [88, 224] width 26 height 12
click at [1164, 67] on p "Mark as finished" at bounding box center [1180, 67] width 83 height 18
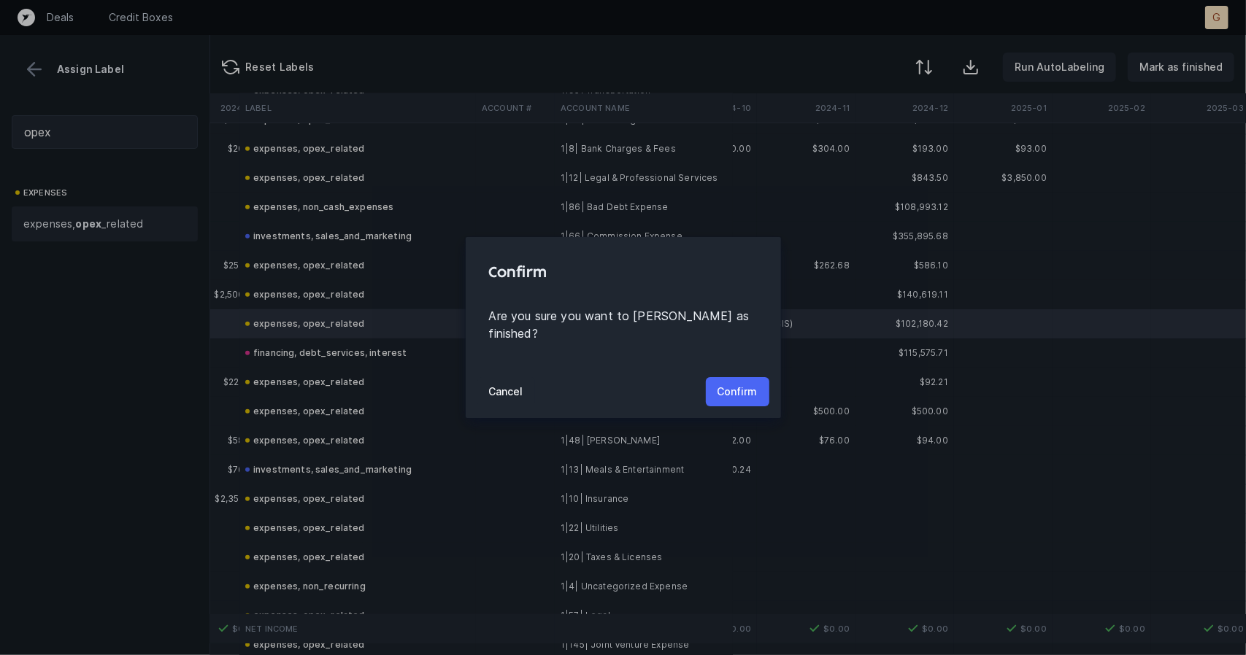
click at [723, 386] on p "Confirm" at bounding box center [738, 392] width 40 height 18
